Goal: Transaction & Acquisition: Purchase product/service

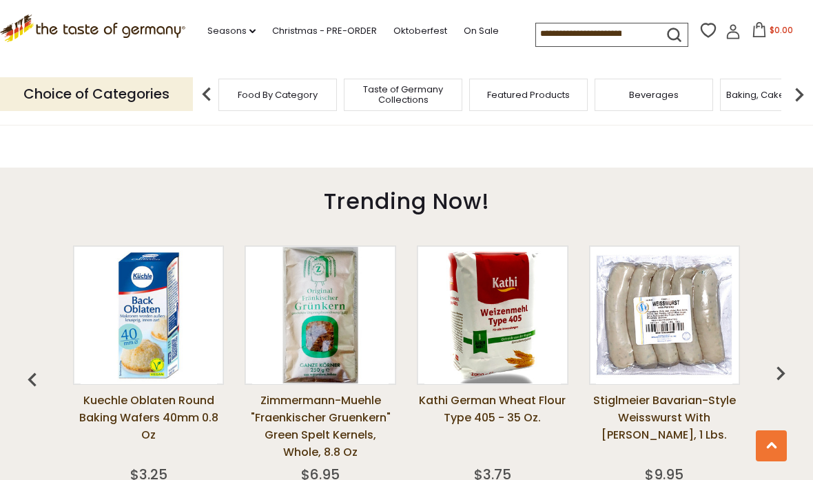
click at [785, 372] on img "button" at bounding box center [781, 373] width 28 height 28
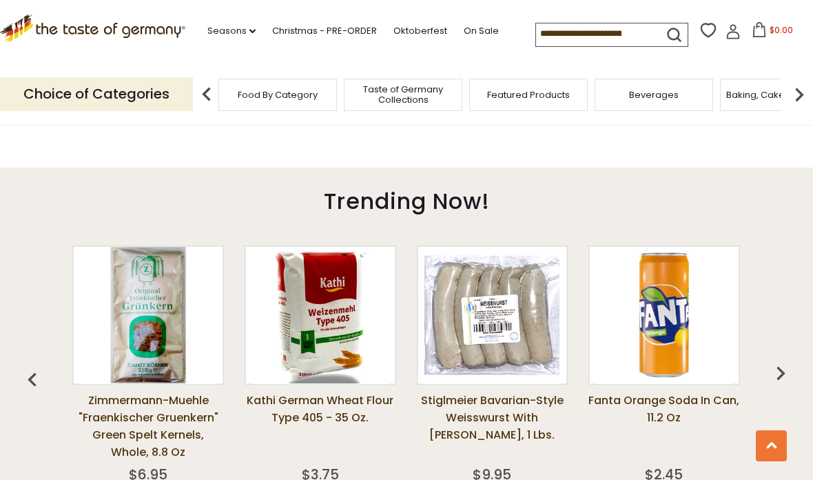
click at [788, 365] on img "button" at bounding box center [781, 373] width 28 height 28
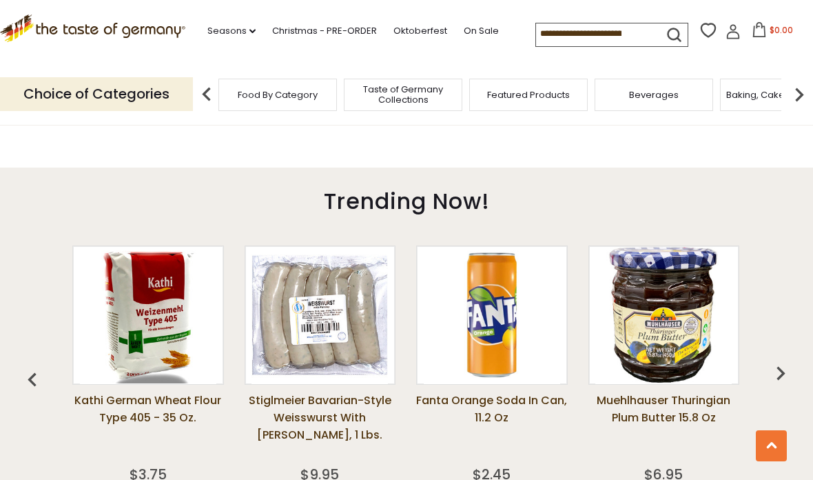
click at [777, 361] on img "button" at bounding box center [781, 373] width 28 height 28
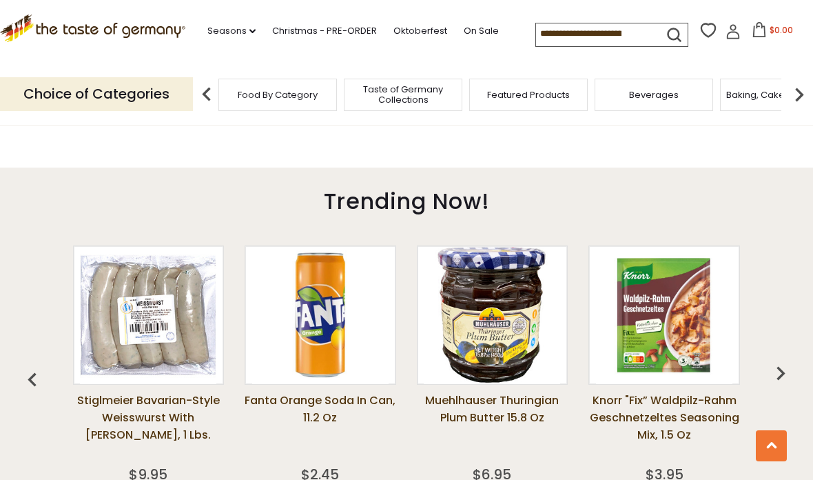
scroll to position [0, 517]
click at [784, 363] on img "button" at bounding box center [781, 373] width 28 height 28
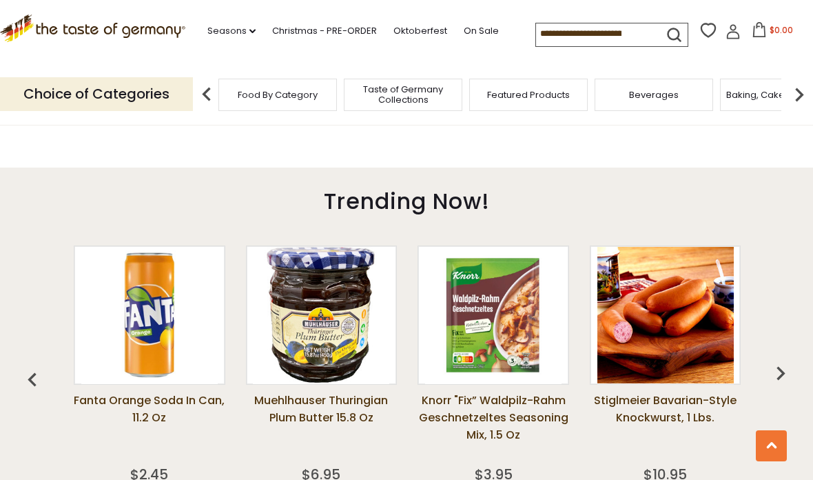
scroll to position [0, 689]
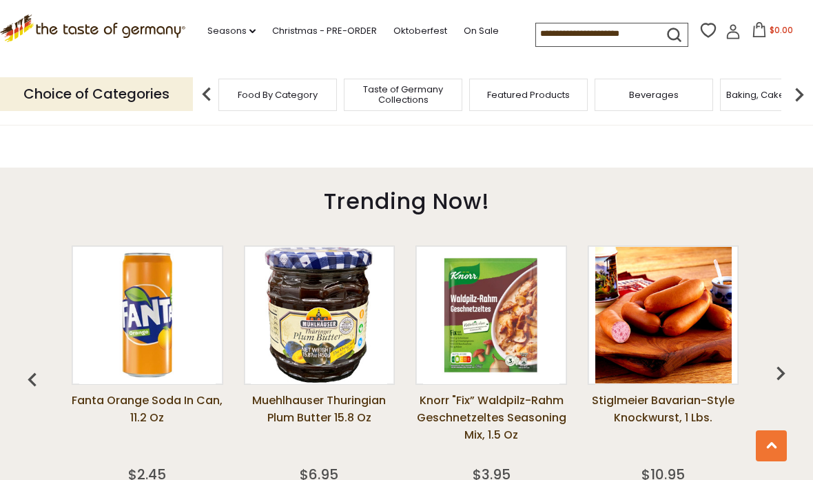
click at [780, 369] on img "button" at bounding box center [781, 373] width 28 height 28
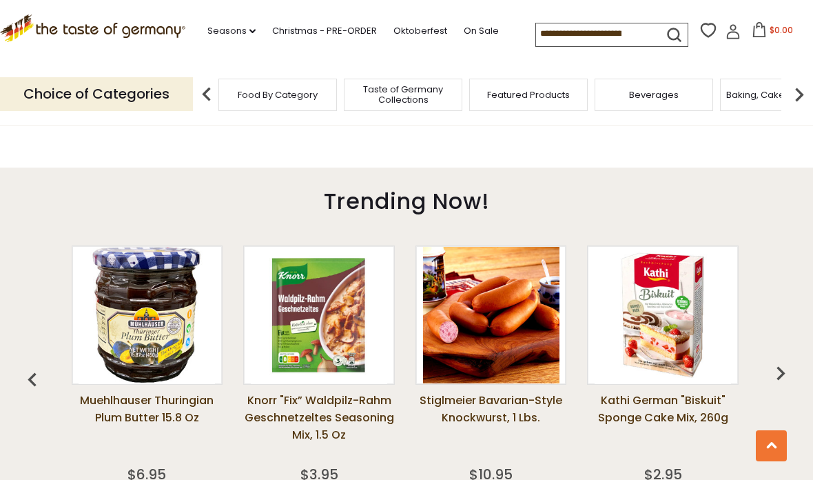
click at [777, 369] on img "button" at bounding box center [781, 373] width 28 height 28
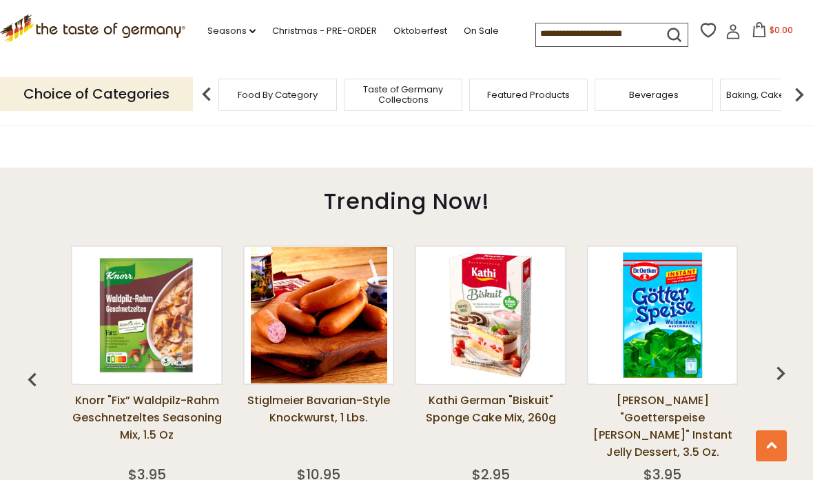
click at [783, 371] on img "button" at bounding box center [781, 373] width 28 height 28
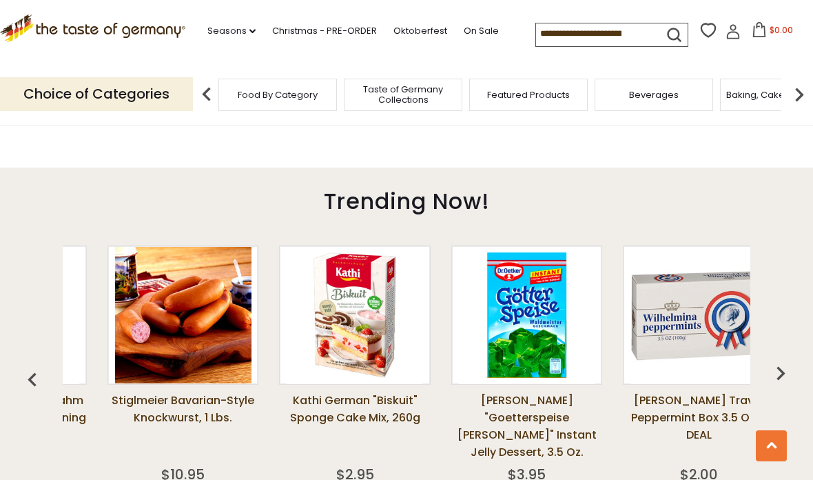
scroll to position [0, 1206]
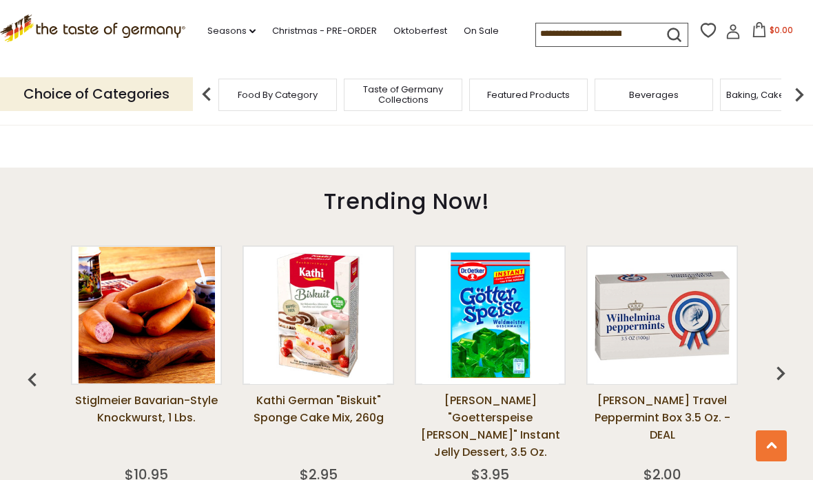
click at [784, 369] on img "button" at bounding box center [781, 373] width 28 height 28
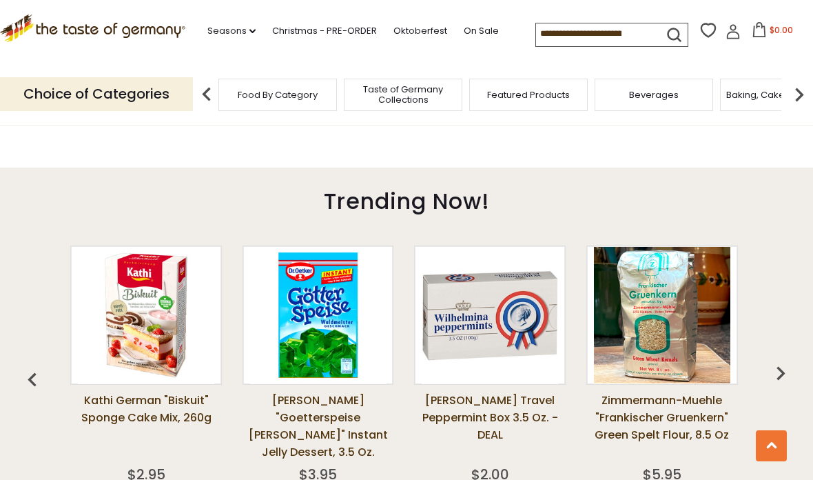
click at [781, 371] on img "button" at bounding box center [781, 373] width 28 height 28
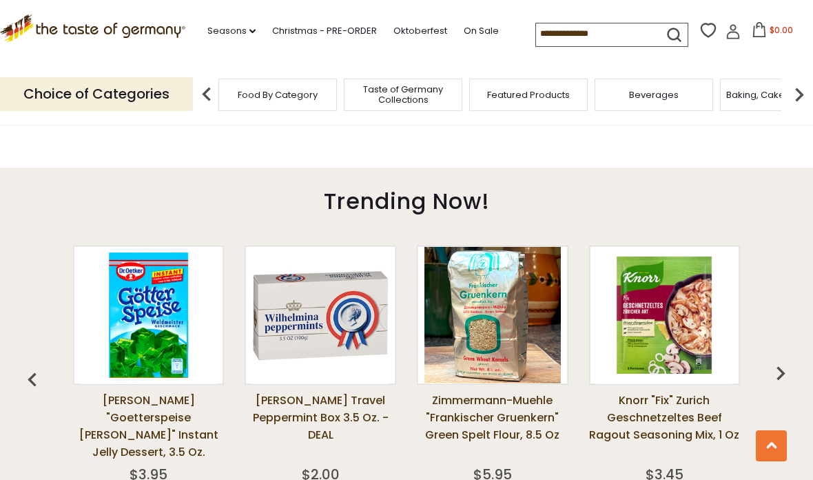
click at [779, 373] on img "button" at bounding box center [781, 373] width 28 height 28
click at [791, 371] on img "button" at bounding box center [781, 373] width 28 height 28
click at [788, 373] on img "button" at bounding box center [781, 373] width 28 height 28
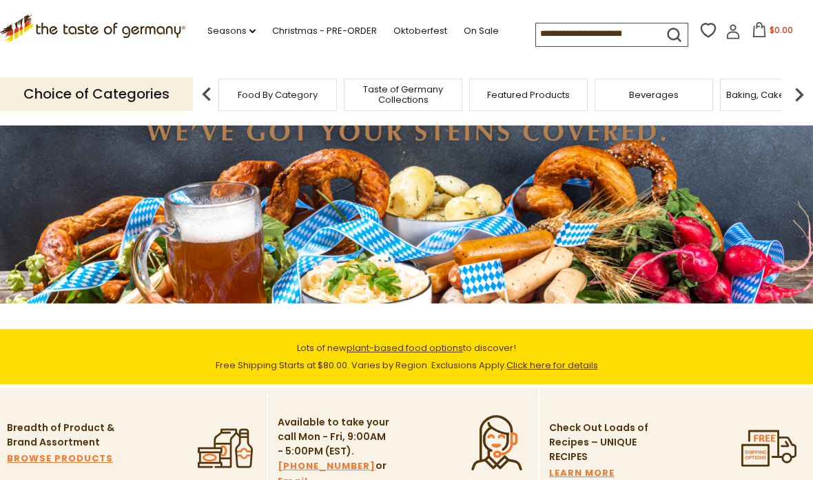
scroll to position [85, 0]
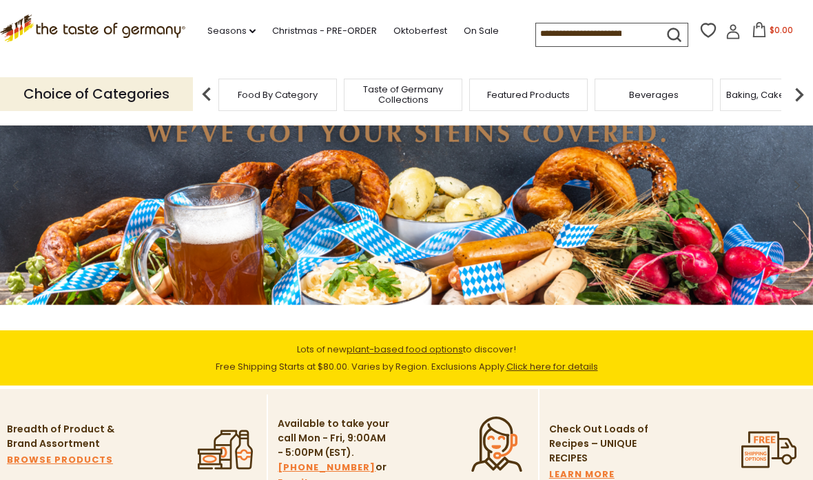
click at [464, 39] on link "On Sale" at bounding box center [481, 30] width 35 height 15
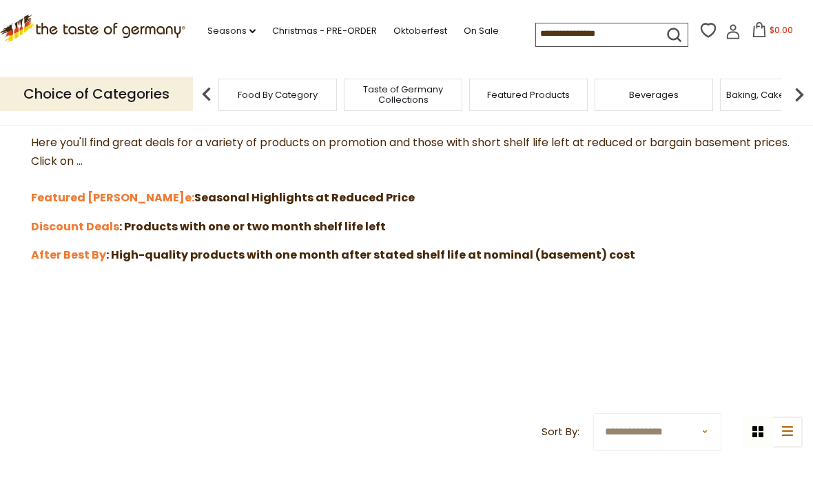
scroll to position [381, 0]
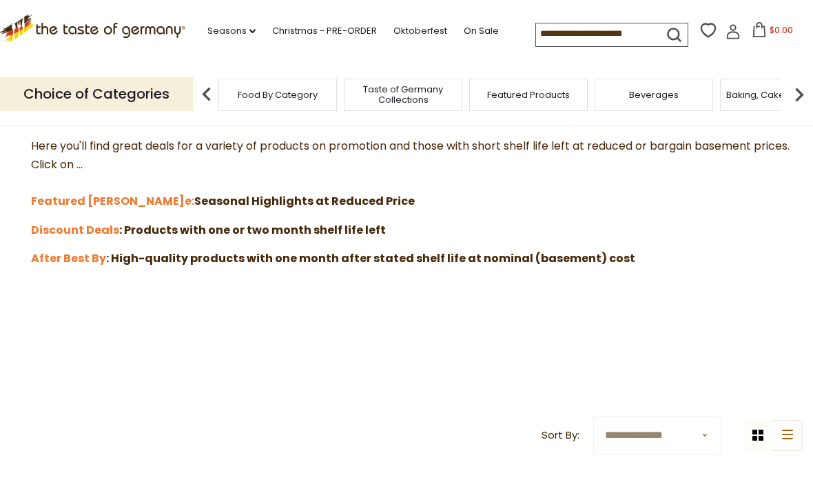
click at [55, 194] on strong "Featured Sal" at bounding box center [108, 201] width 154 height 16
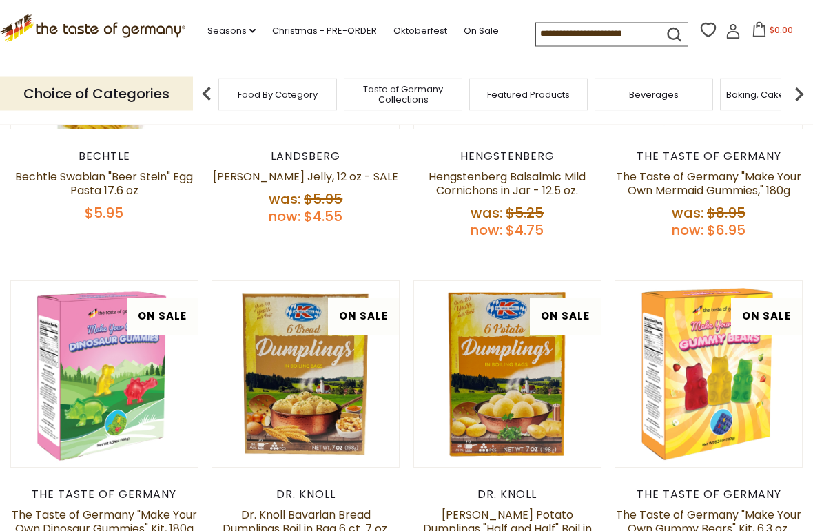
scroll to position [394, 0]
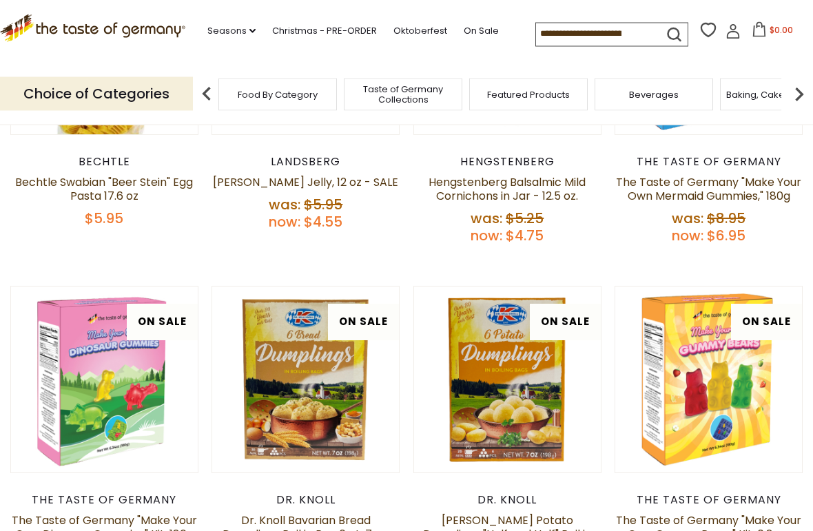
click at [408, 36] on link "Oktoberfest" at bounding box center [421, 30] width 54 height 15
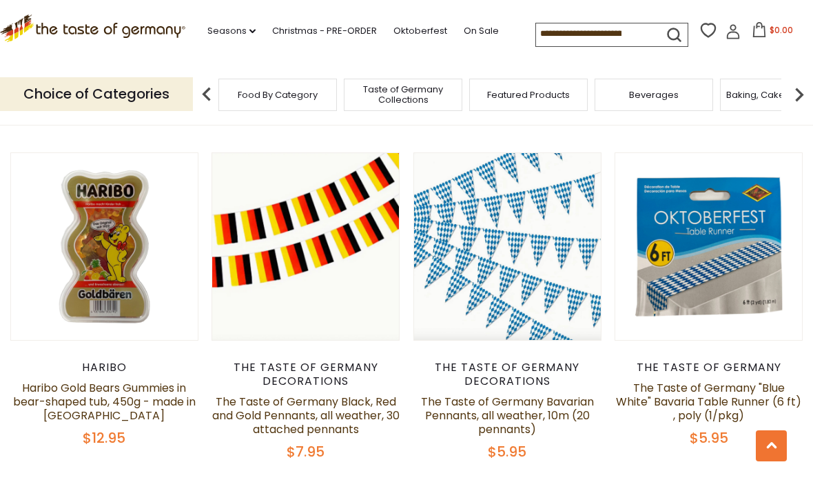
scroll to position [1332, 0]
